Goal: Check status: Check status

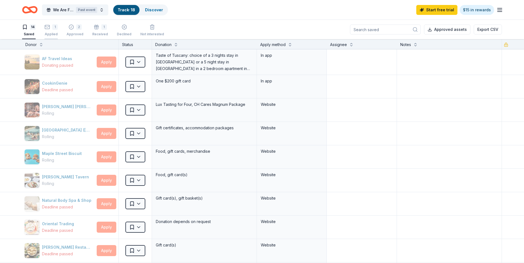
click at [45, 29] on rect "button" at bounding box center [47, 27] width 5 height 4
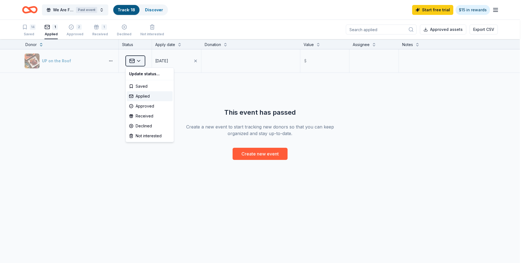
click at [142, 61] on html "We Are Family Tailgate Benefit Gala Past event Track · 18 Discover Start free t…" at bounding box center [262, 131] width 524 height 263
click at [149, 105] on div "Approved" at bounding box center [150, 106] width 46 height 10
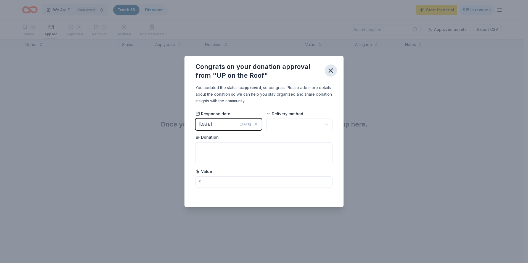
click at [331, 72] on icon "button" at bounding box center [331, 71] width 8 height 8
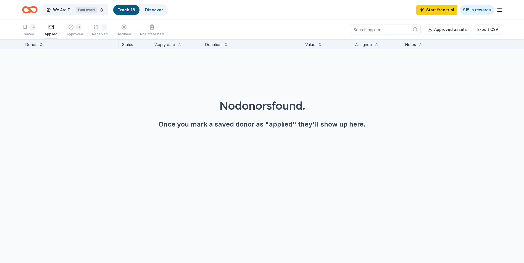
click at [72, 30] on body "We Are Family Tailgate Benefit Gala Past event Track · 18 Discover Start free t…" at bounding box center [262, 131] width 524 height 263
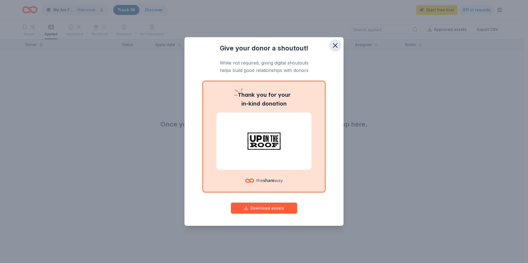
click at [340, 42] on button "button" at bounding box center [335, 45] width 12 height 12
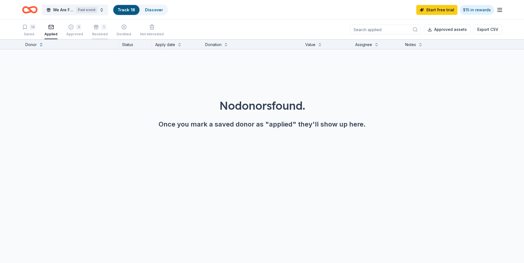
click at [99, 33] on div "Received" at bounding box center [100, 34] width 16 height 4
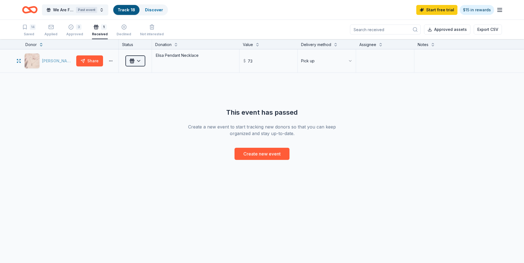
click at [143, 58] on html "We Are Family Tailgate Benefit Gala Past event Track · 18 Discover Start free t…" at bounding box center [262, 131] width 524 height 263
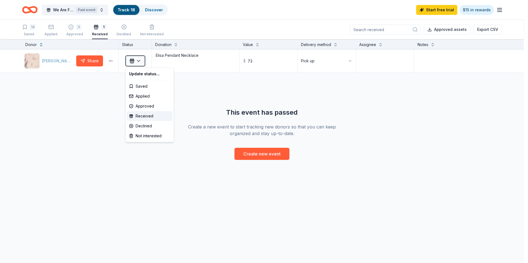
click at [100, 30] on html "We Are Family Tailgate Benefit Gala Past event Track · 18 Discover Start free t…" at bounding box center [264, 131] width 528 height 263
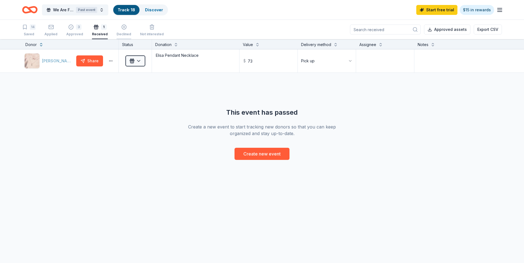
click at [116, 30] on div "Declined" at bounding box center [123, 30] width 15 height 12
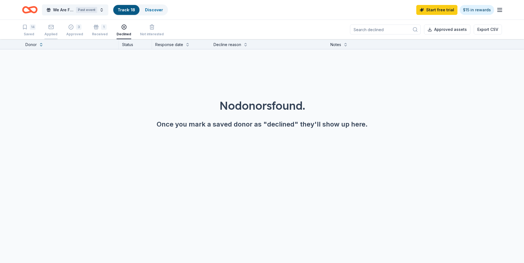
click at [54, 26] on div "button" at bounding box center [50, 27] width 13 height 6
click at [74, 26] on div "3" at bounding box center [74, 27] width 17 height 6
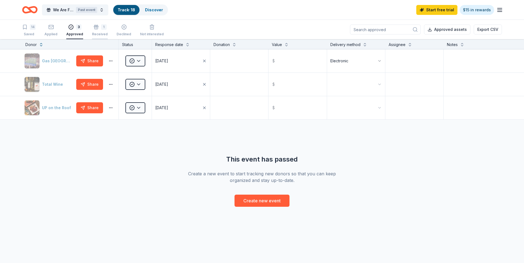
click at [96, 26] on icon "button" at bounding box center [96, 27] width 6 height 6
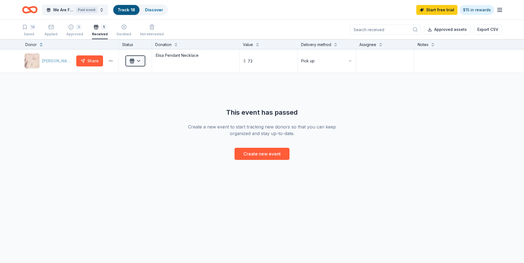
click at [83, 29] on div "14 Saved Applied 3 Approved 1 Received Declined Not interested" at bounding box center [93, 30] width 142 height 17
click at [76, 30] on div "3" at bounding box center [79, 27] width 6 height 6
